Goal: Find specific page/section: Find specific page/section

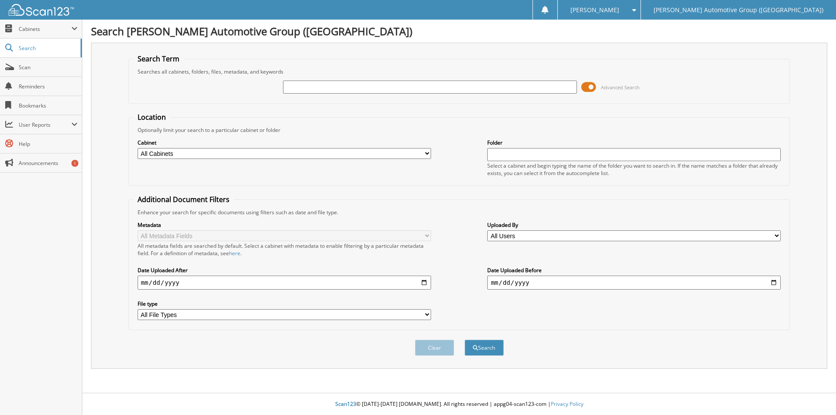
click at [300, 84] on input "text" at bounding box center [429, 87] width 293 height 13
type input "462498"
click at [500, 354] on div "Search" at bounding box center [484, 348] width 41 height 18
click at [497, 350] on button "Search" at bounding box center [484, 348] width 39 height 16
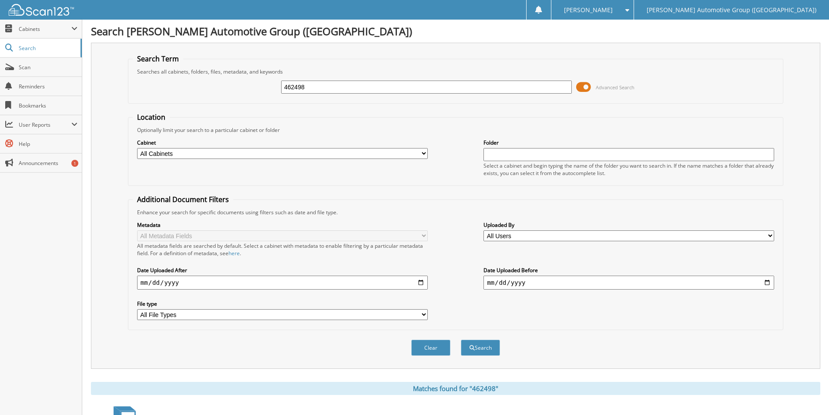
scroll to position [125, 0]
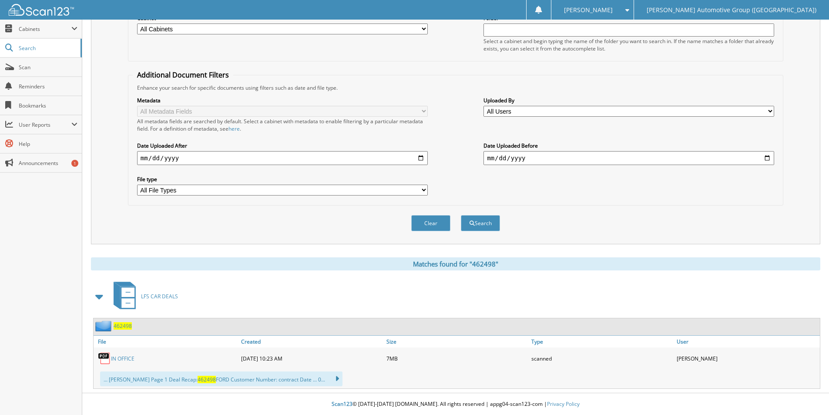
click at [122, 325] on span "462498" at bounding box center [123, 325] width 18 height 7
